Goal: Find specific page/section: Find specific page/section

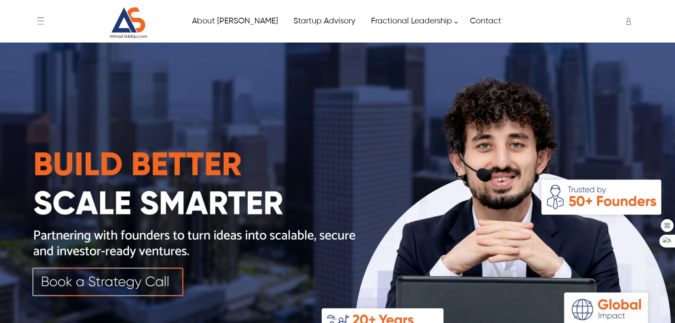
scroll to position [1171, 0]
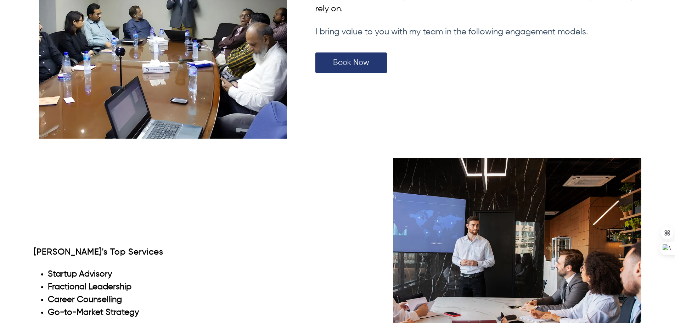
scroll to position [2267, 0]
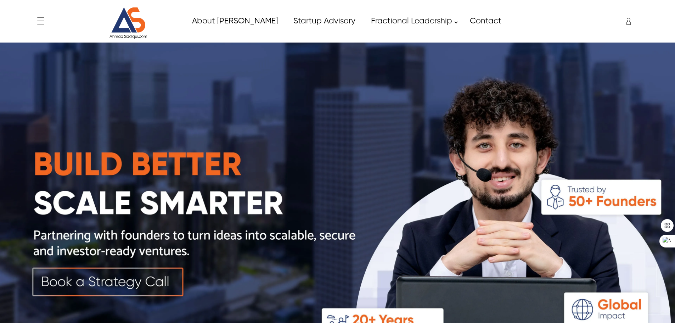
scroll to position [1171, 0]
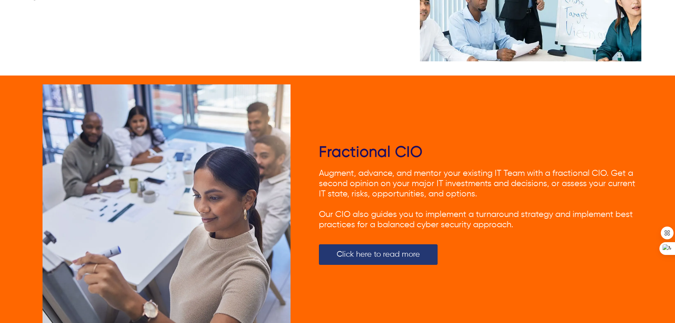
scroll to position [956, 0]
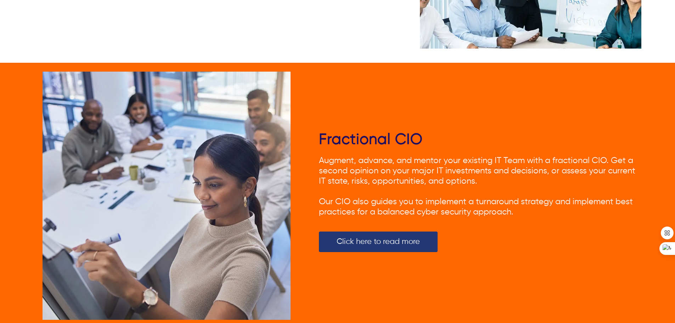
drag, startPoint x: 307, startPoint y: 124, endPoint x: 377, endPoint y: 137, distance: 71.6
click at [343, 134] on div "Fractional CIO Augment, advance, and mentor your existing IT Team with a fracti…" at bounding box center [337, 196] width 607 height 266
click at [446, 132] on h2 "Fractional CIO" at bounding box center [480, 140] width 322 height 18
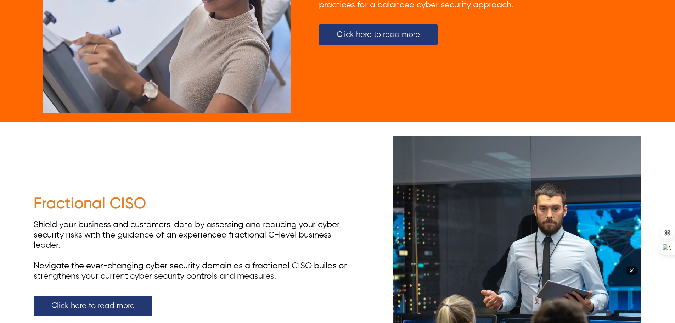
scroll to position [1275, 0]
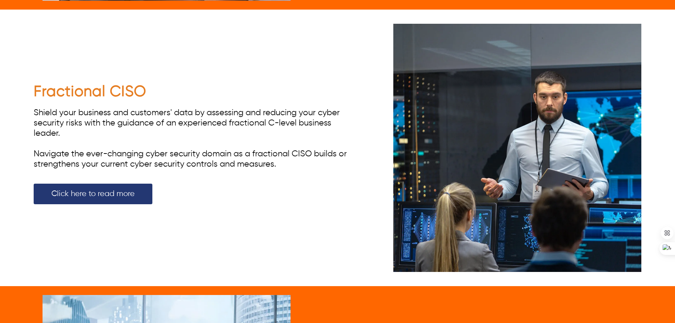
click at [163, 227] on div "Fractional CISO Shield your business and customers' data by assessing and reduc…" at bounding box center [337, 148] width 607 height 266
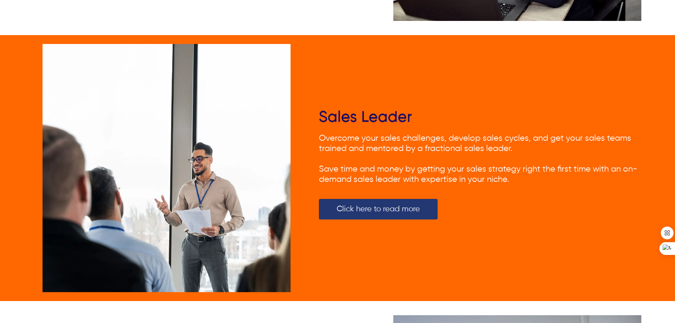
scroll to position [2125, 0]
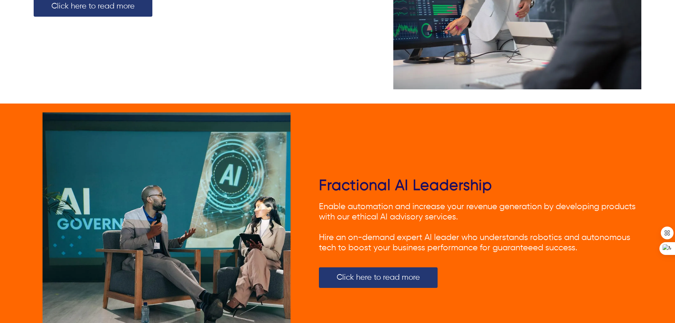
scroll to position [2550, 0]
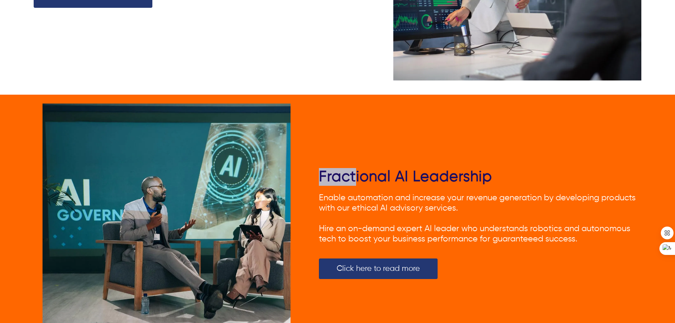
drag, startPoint x: 321, startPoint y: 121, endPoint x: 355, endPoint y: 166, distance: 56.7
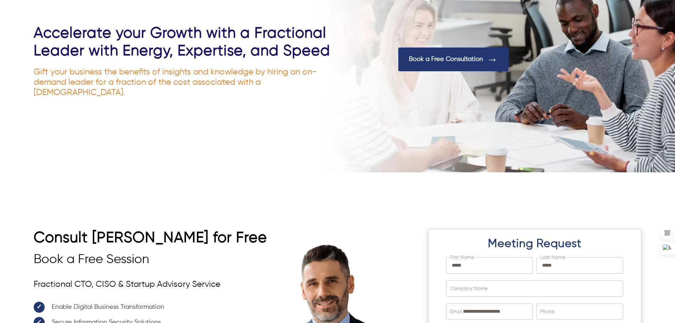
scroll to position [2884, 0]
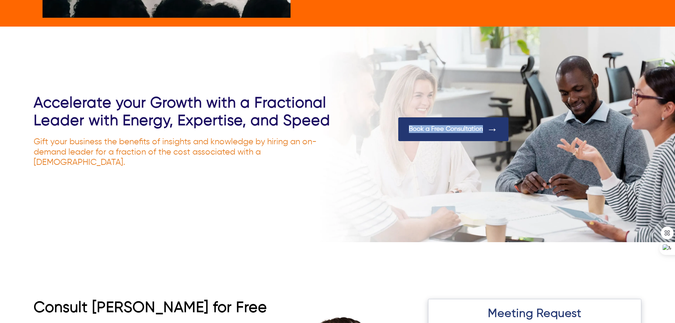
drag, startPoint x: 376, startPoint y: 101, endPoint x: 489, endPoint y: 153, distance: 124.4
click at [489, 153] on div "Accelerate your Growth with a Fractional Leader with Energy, Expertise, and Spe…" at bounding box center [337, 134] width 607 height 80
click at [528, 143] on div "Book a Free Consultation" at bounding box center [519, 134] width 243 height 34
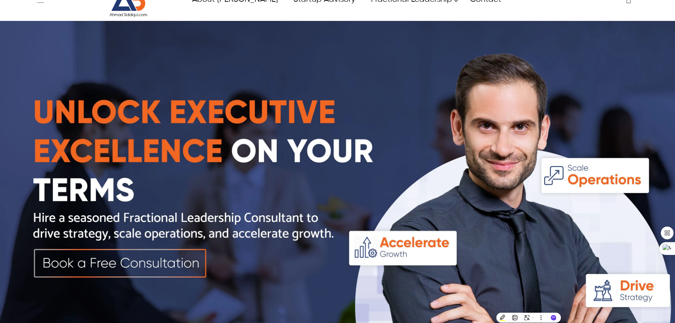
scroll to position [0, 0]
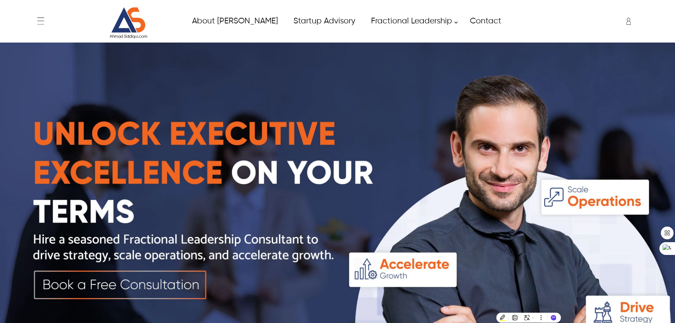
click at [308, 106] on img at bounding box center [337, 212] width 675 height 338
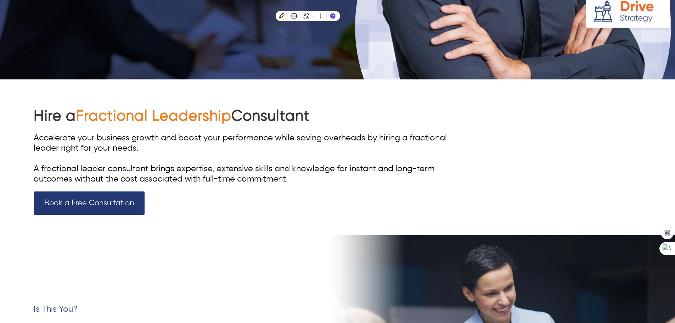
scroll to position [496, 0]
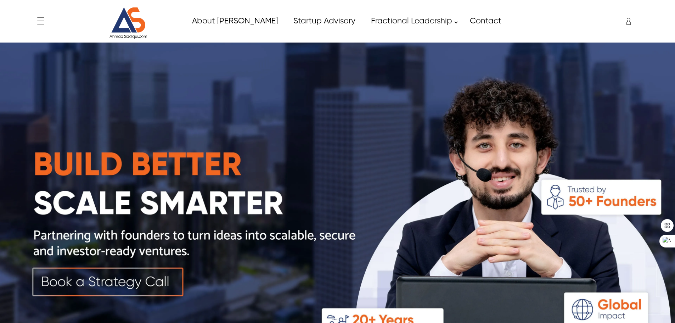
scroll to position [1171, 0]
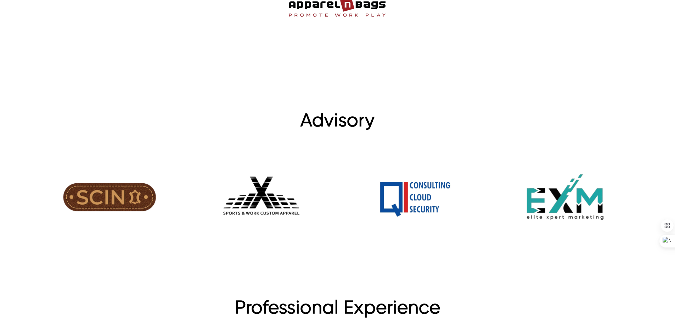
scroll to position [1136, 0]
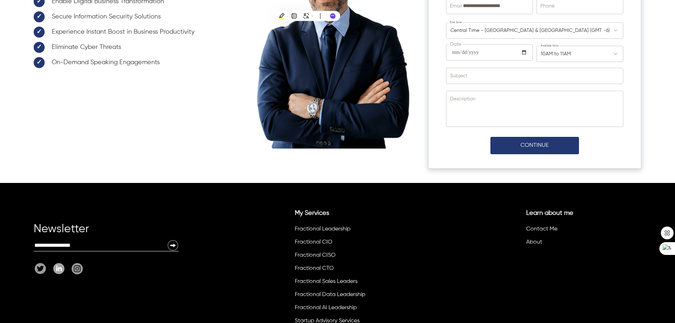
scroll to position [3244, 0]
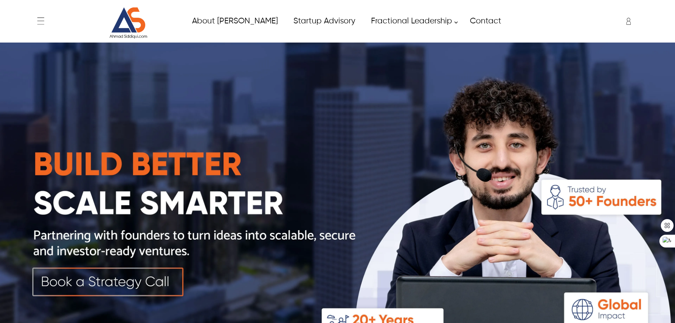
scroll to position [1136, 0]
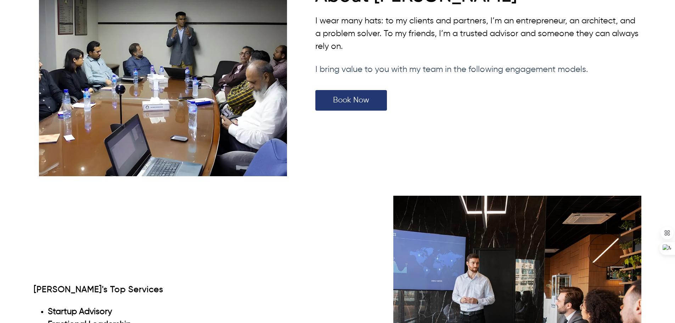
scroll to position [2054, 0]
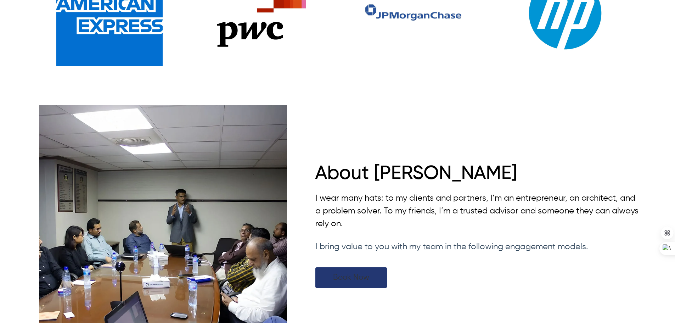
click at [341, 270] on link "Book Now" at bounding box center [351, 277] width 72 height 21
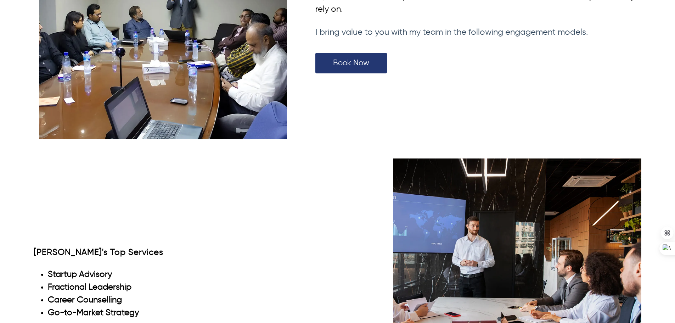
scroll to position [2406, 0]
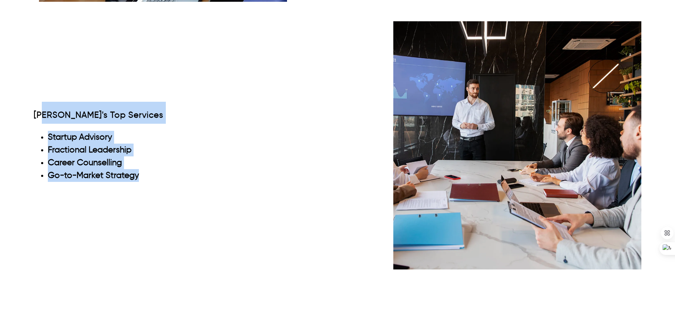
drag, startPoint x: 43, startPoint y: 69, endPoint x: 272, endPoint y: 198, distance: 263.1
click at [272, 198] on div "Ahmad's Top Services Startup Advisory Fractional Leadership Career Counselling …" at bounding box center [337, 145] width 607 height 266
click at [270, 60] on div "Ahmad's Top Services Startup Advisory Fractional Leadership Career Counselling …" at bounding box center [337, 145] width 607 height 266
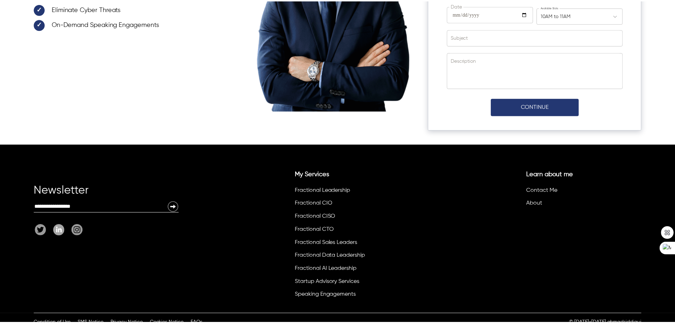
scroll to position [0, 0]
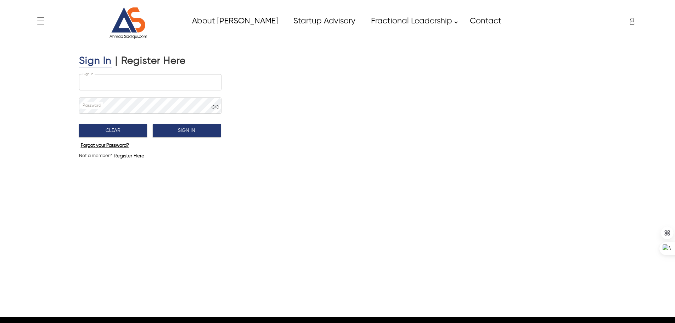
type input "**********"
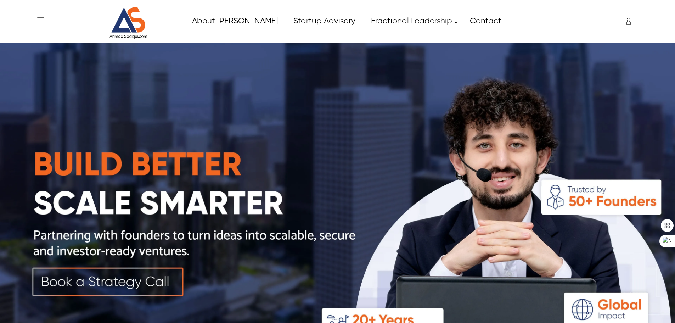
scroll to position [1136, 0]
